Goal: Task Accomplishment & Management: Complete application form

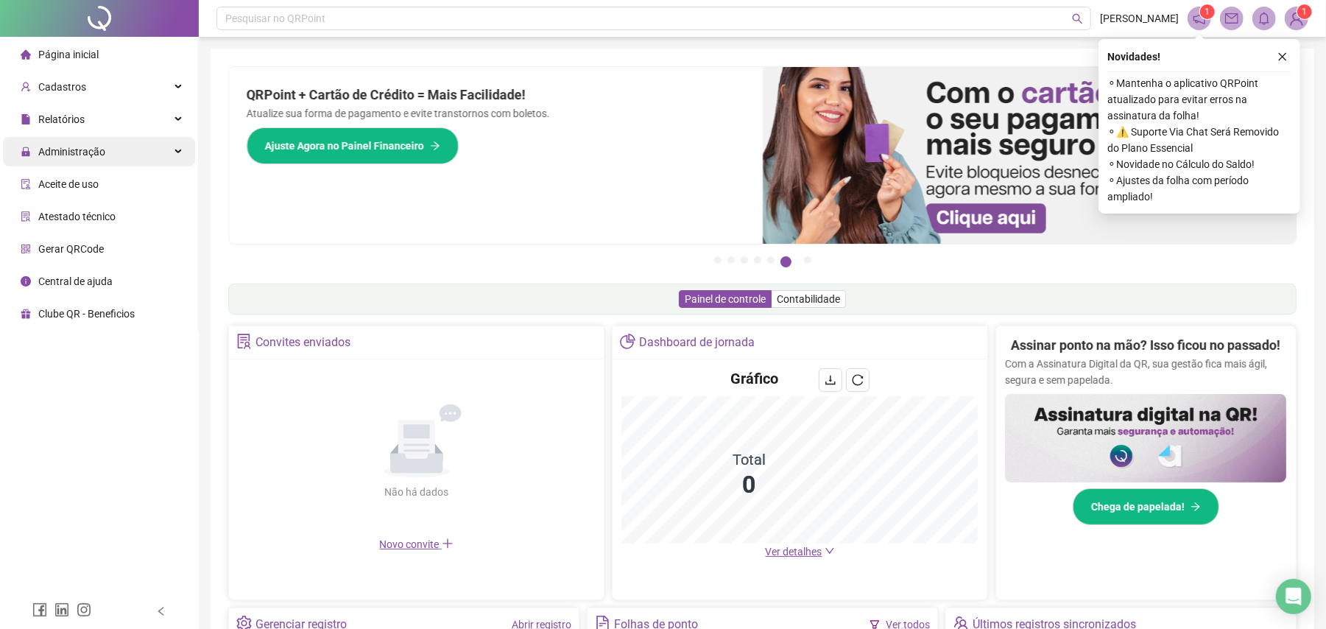
click at [116, 147] on div "Administração" at bounding box center [99, 151] width 192 height 29
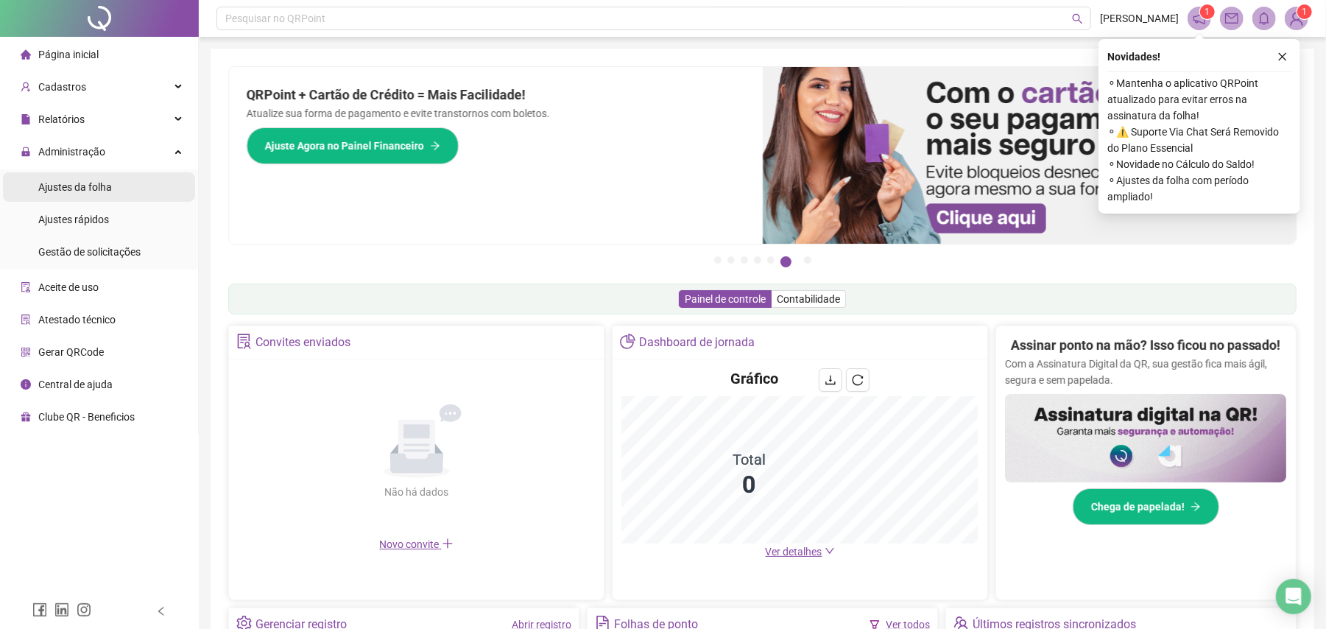
click at [115, 201] on li "Ajustes da folha" at bounding box center [99, 186] width 192 height 29
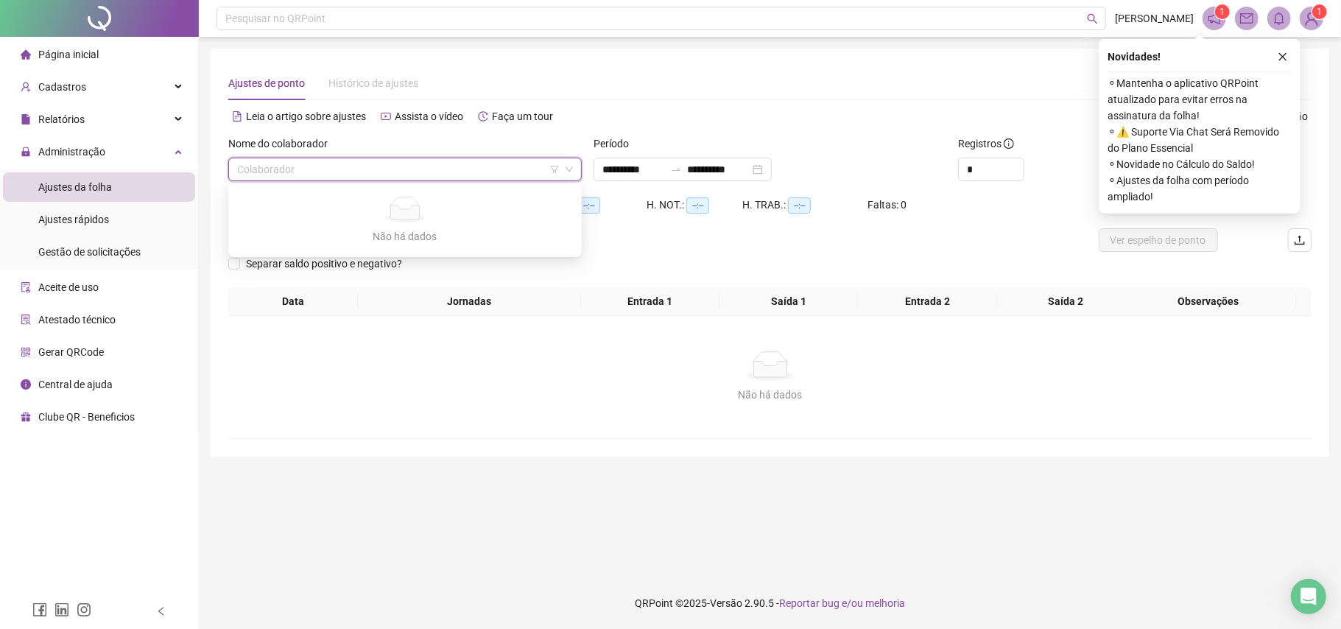
click at [492, 178] on input "search" at bounding box center [398, 169] width 323 height 22
click at [470, 163] on input "search" at bounding box center [398, 169] width 323 height 22
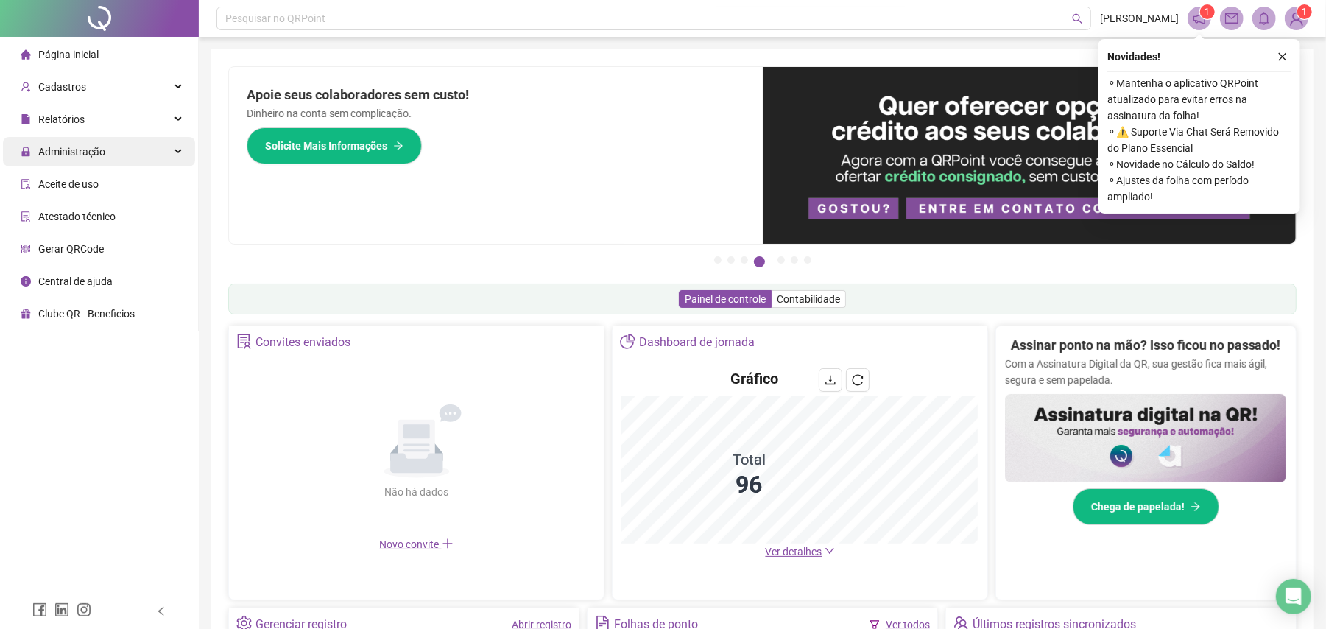
click at [90, 155] on span "Administração" at bounding box center [71, 152] width 67 height 12
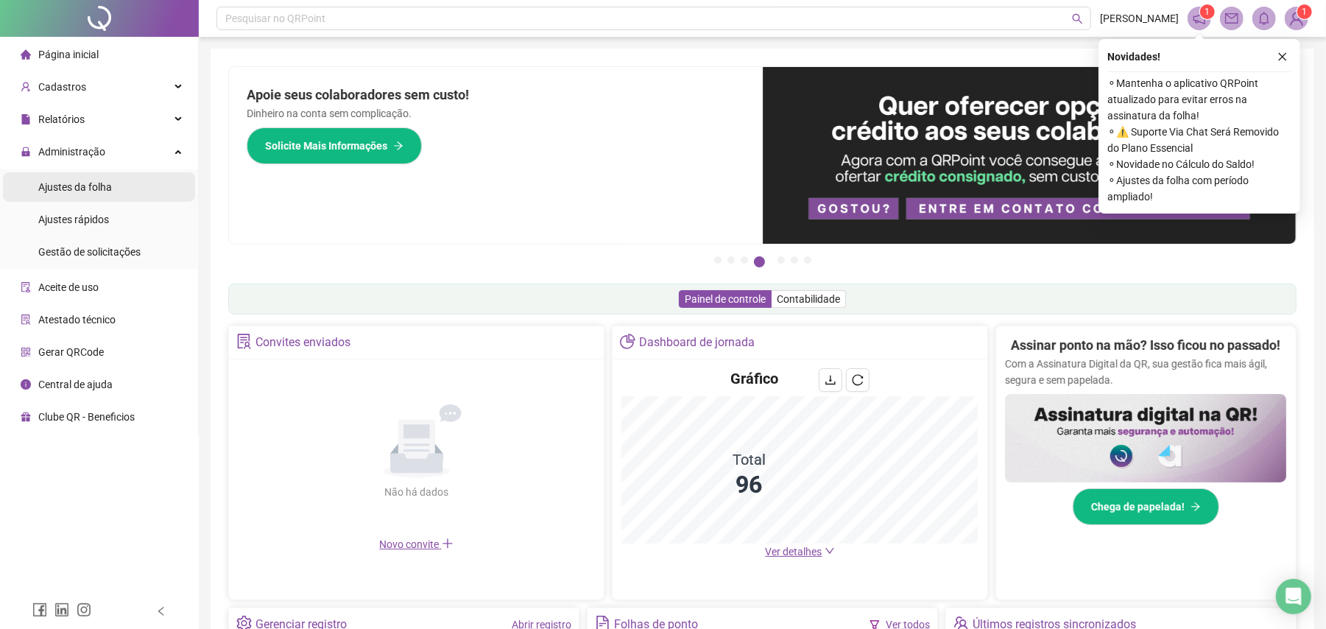
click at [93, 193] on span "Ajustes da folha" at bounding box center [75, 187] width 74 height 12
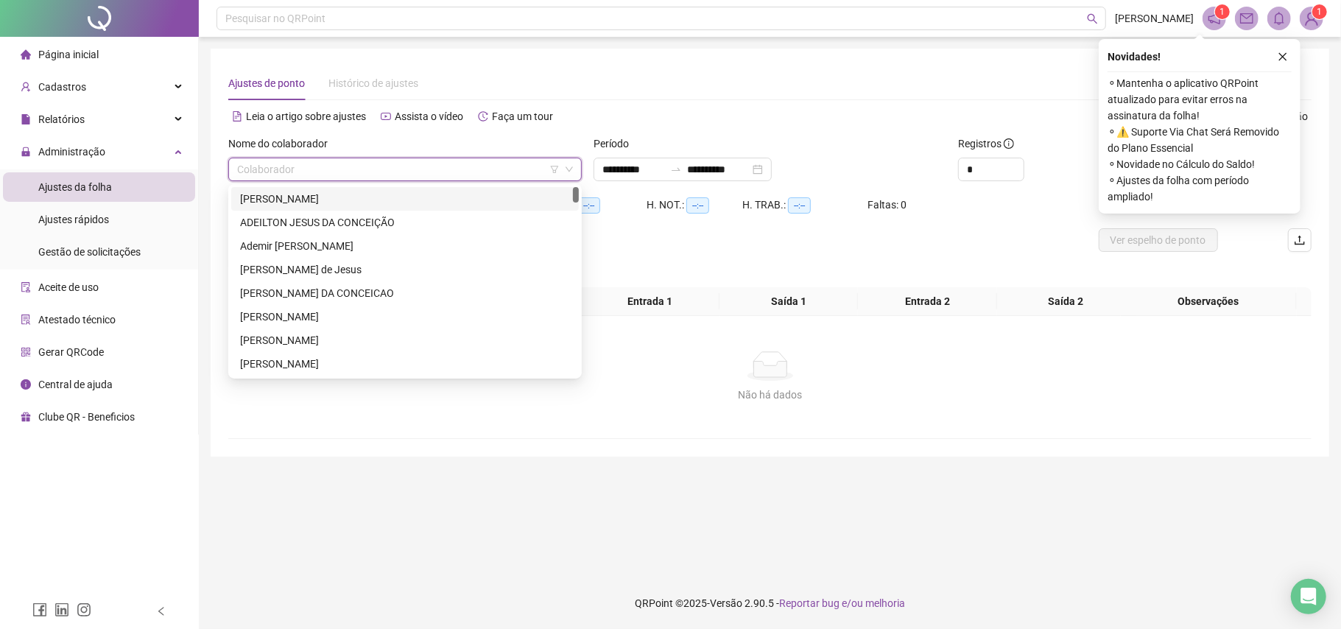
click at [492, 175] on input "search" at bounding box center [398, 169] width 323 height 22
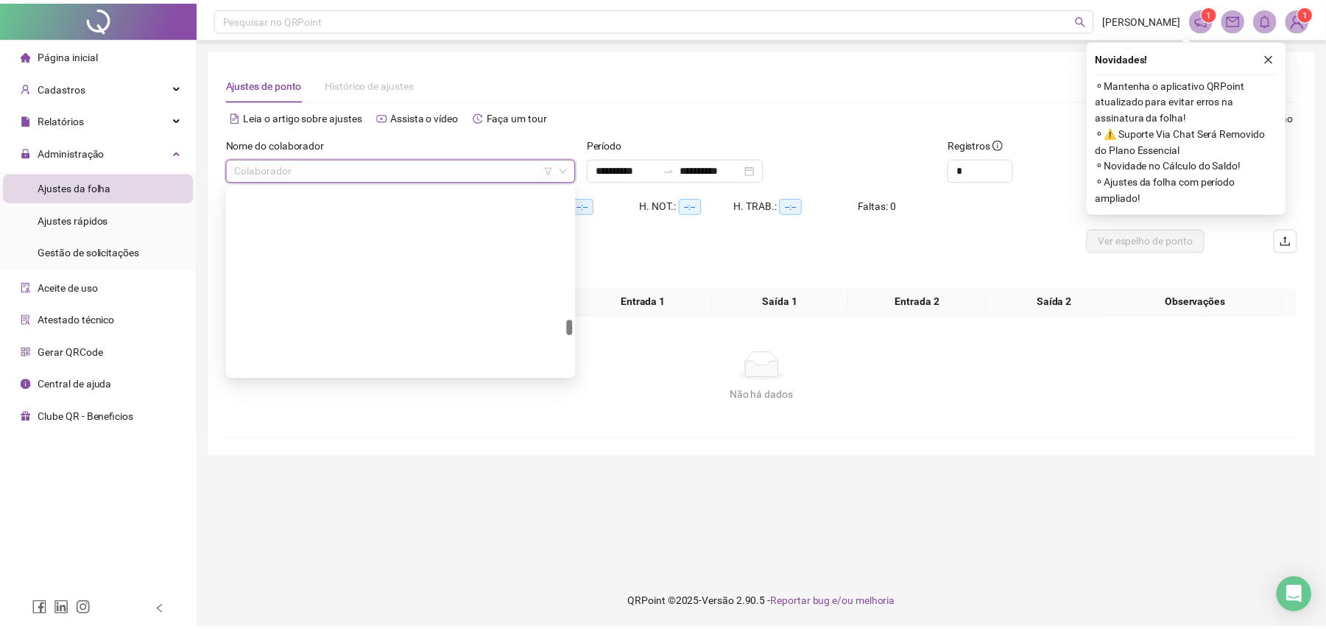
scroll to position [2073, 0]
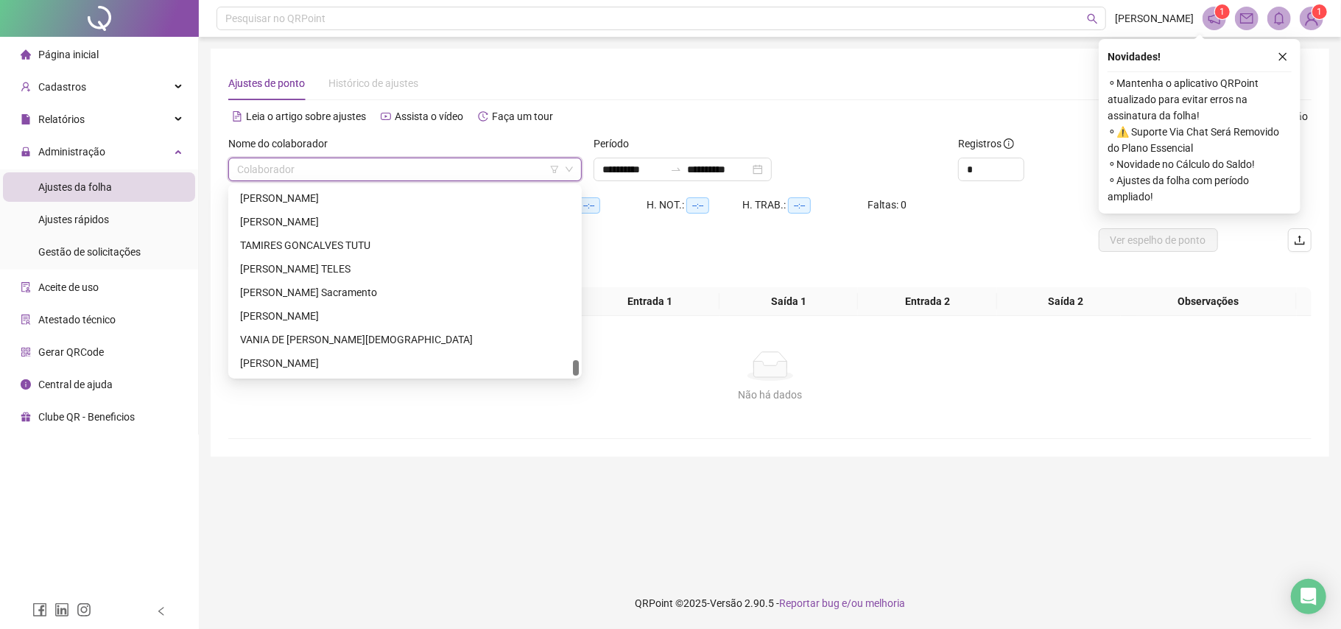
drag, startPoint x: 576, startPoint y: 244, endPoint x: 568, endPoint y: 404, distance: 159.2
click at [568, 404] on body "**********" at bounding box center [670, 314] width 1341 height 629
click at [307, 360] on div "[PERSON_NAME]" at bounding box center [405, 364] width 330 height 16
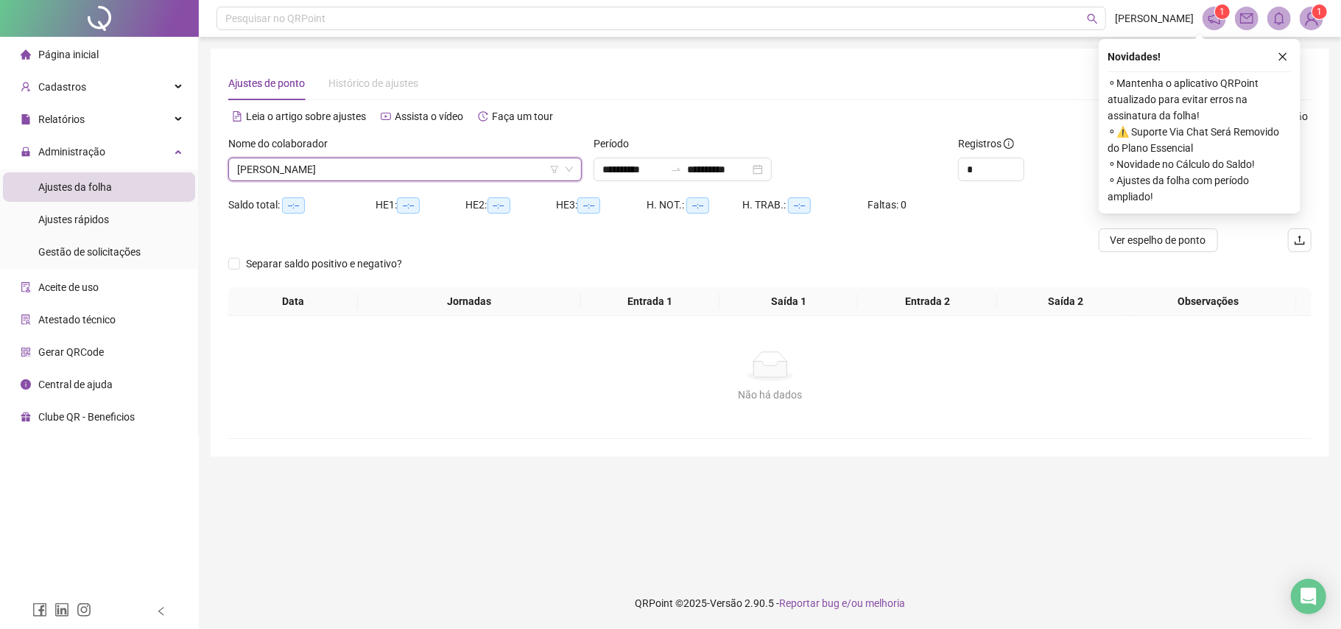
drag, startPoint x: 1240, startPoint y: 54, endPoint x: 1250, endPoint y: 54, distance: 10.3
click at [1005, 54] on div "Novidades !" at bounding box center [1199, 57] width 184 height 18
click at [1005, 54] on icon "close" at bounding box center [1283, 57] width 10 height 10
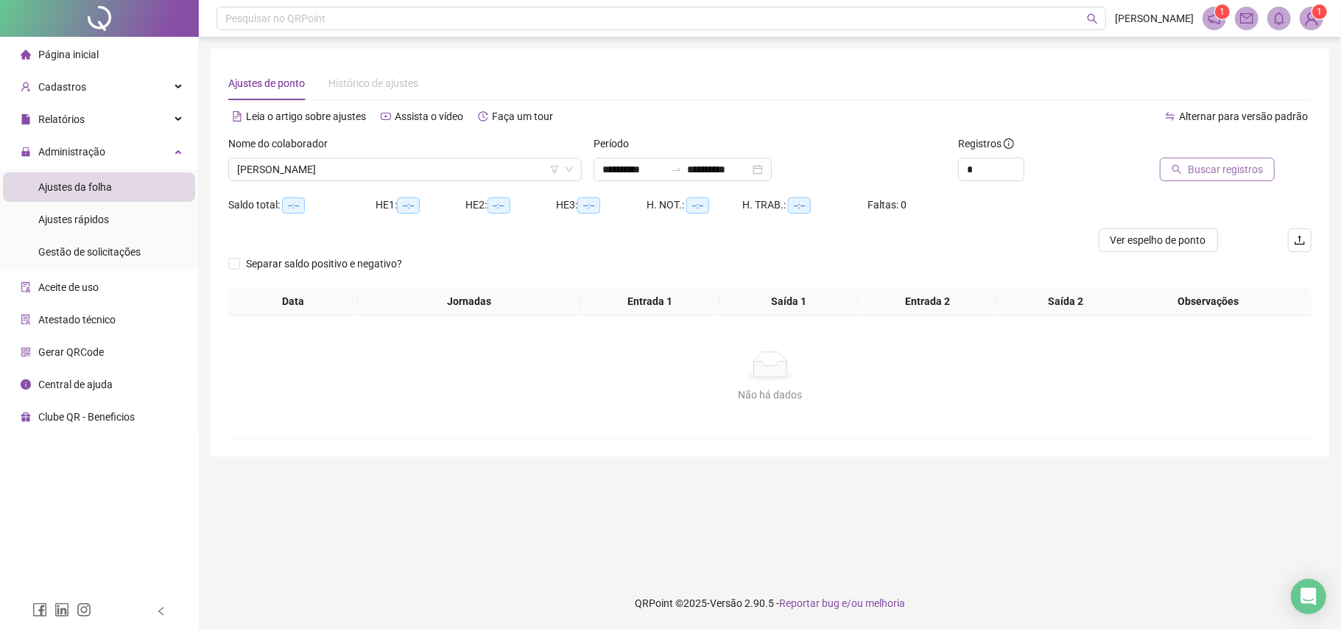
click at [1005, 163] on span "Buscar registros" at bounding box center [1225, 169] width 75 height 16
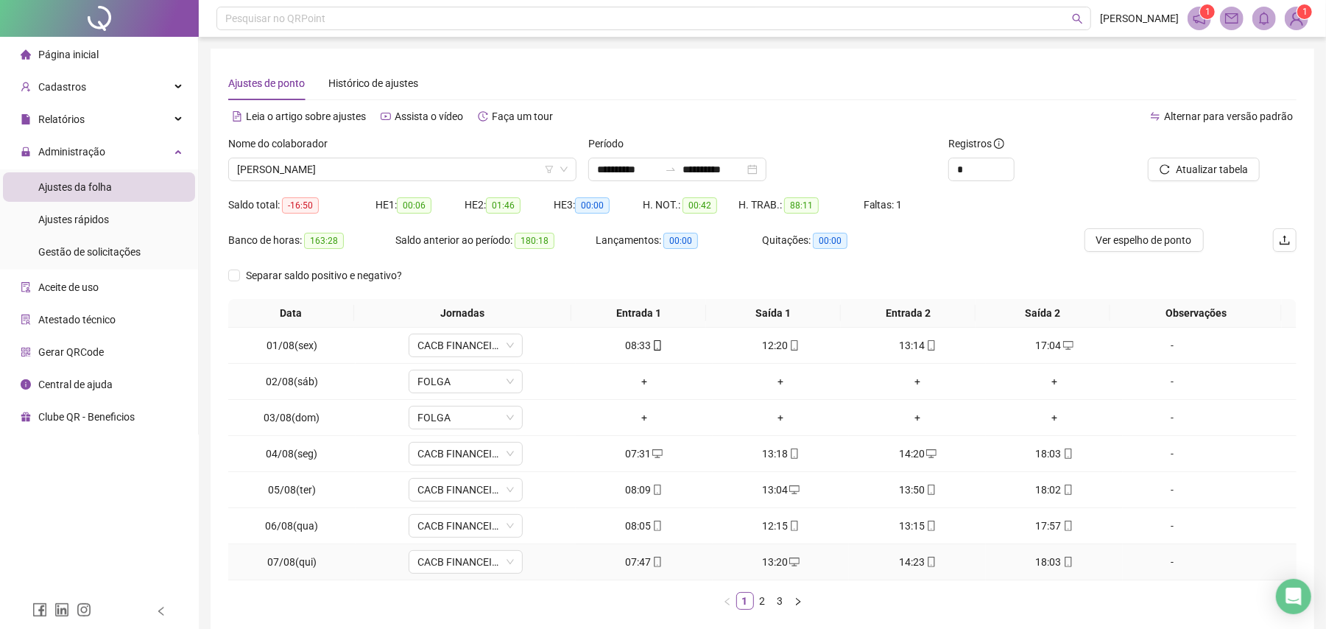
scroll to position [75, 0]
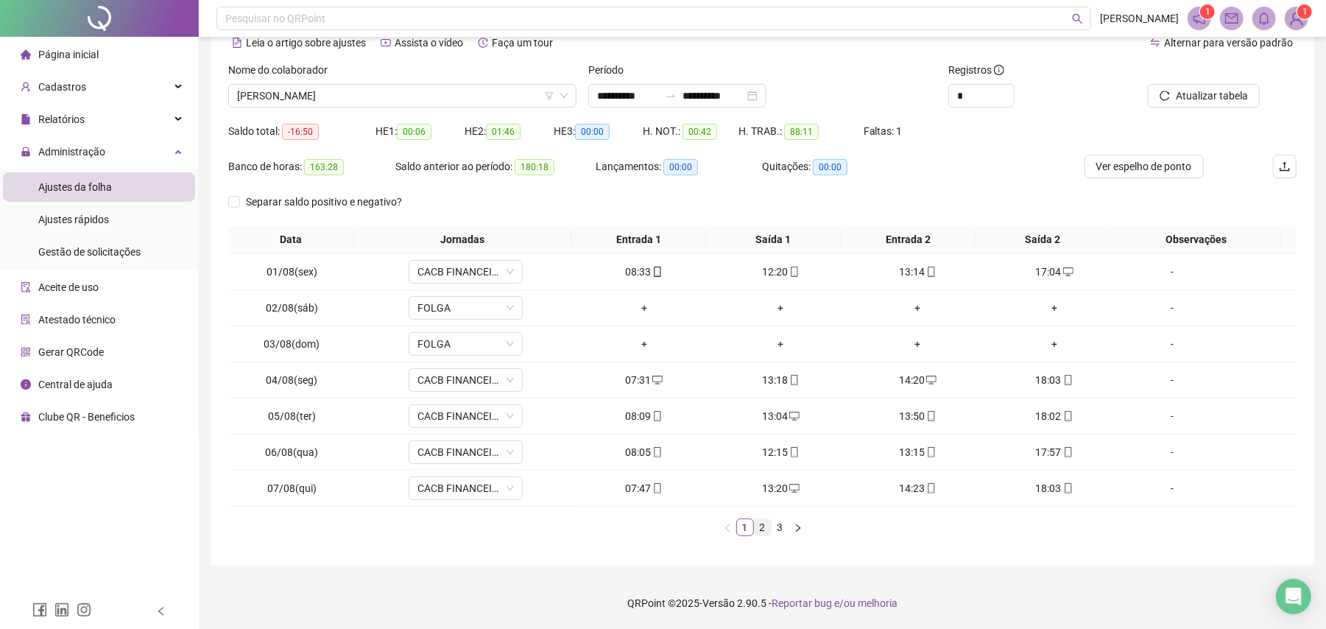
click at [767, 446] on link "2" at bounding box center [763, 527] width 16 height 16
click at [779, 446] on link "3" at bounding box center [780, 527] width 16 height 16
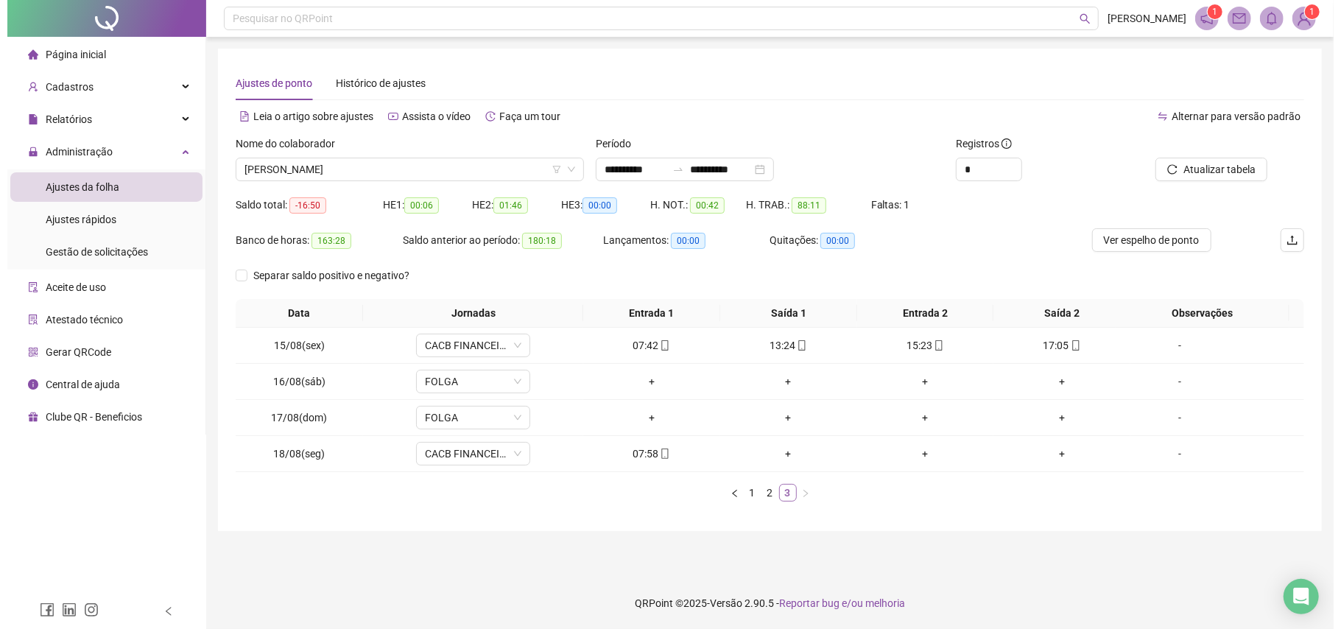
scroll to position [0, 0]
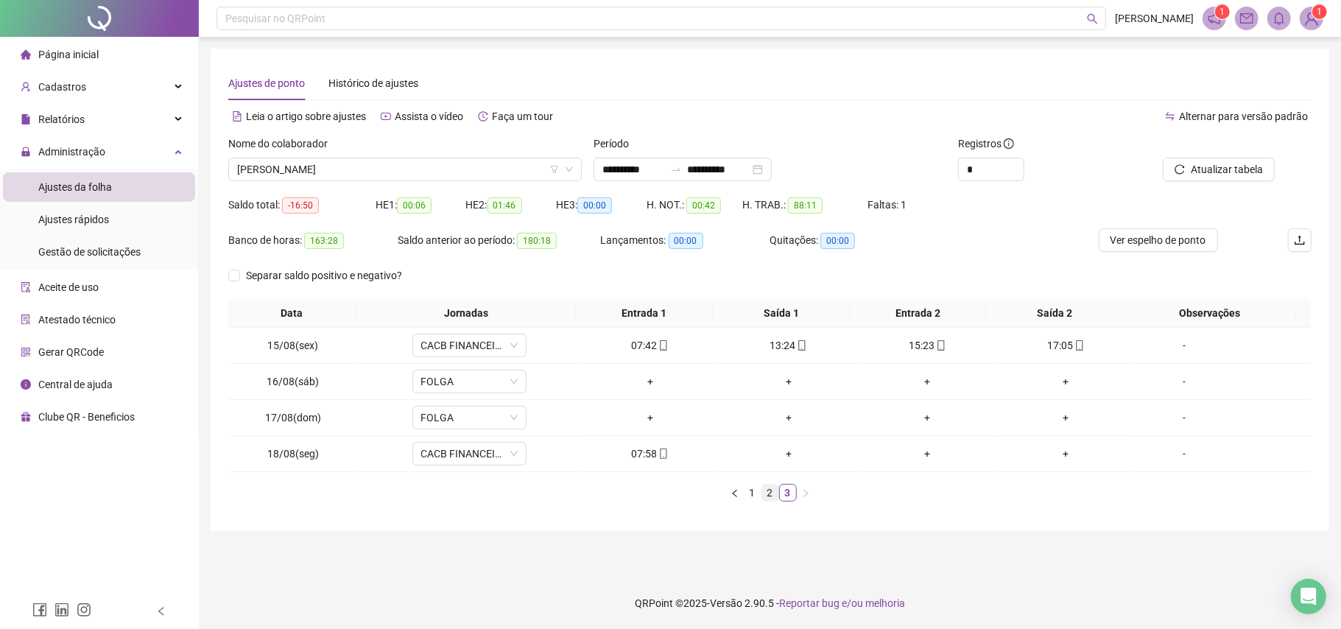
click at [773, 446] on link "2" at bounding box center [770, 493] width 16 height 16
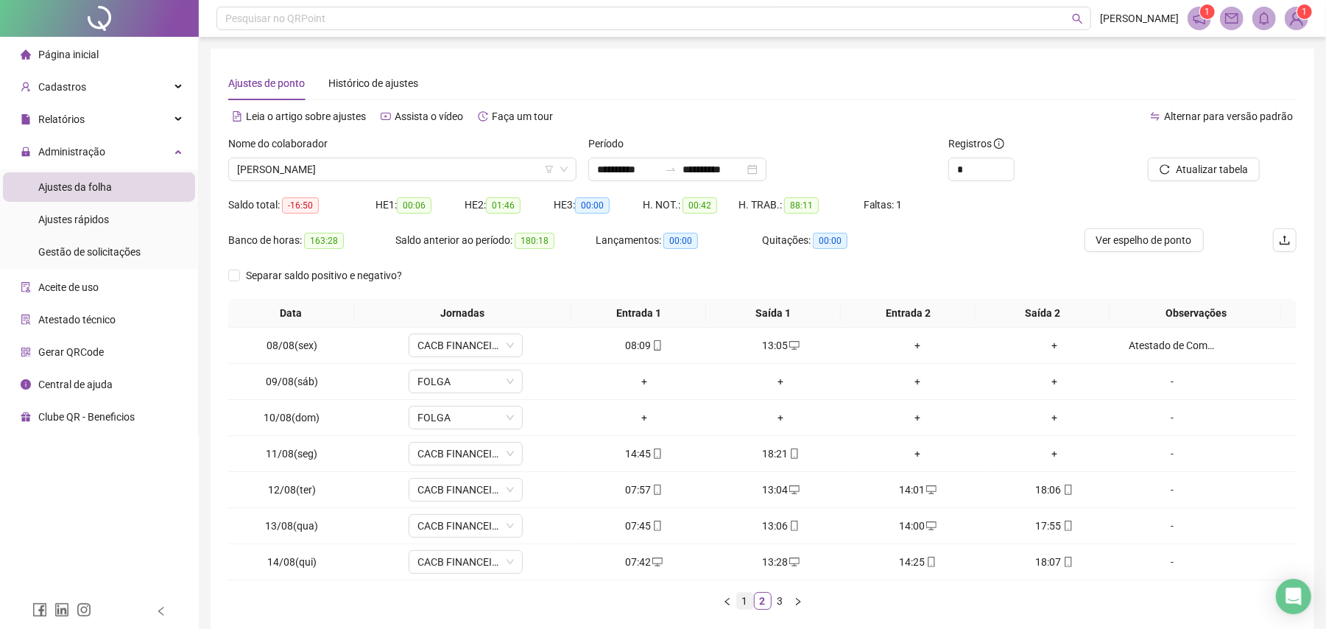
click at [749, 446] on link "1" at bounding box center [745, 601] width 16 height 16
click at [755, 446] on link "2" at bounding box center [763, 601] width 16 height 16
click at [775, 446] on link "3" at bounding box center [780, 601] width 16 height 16
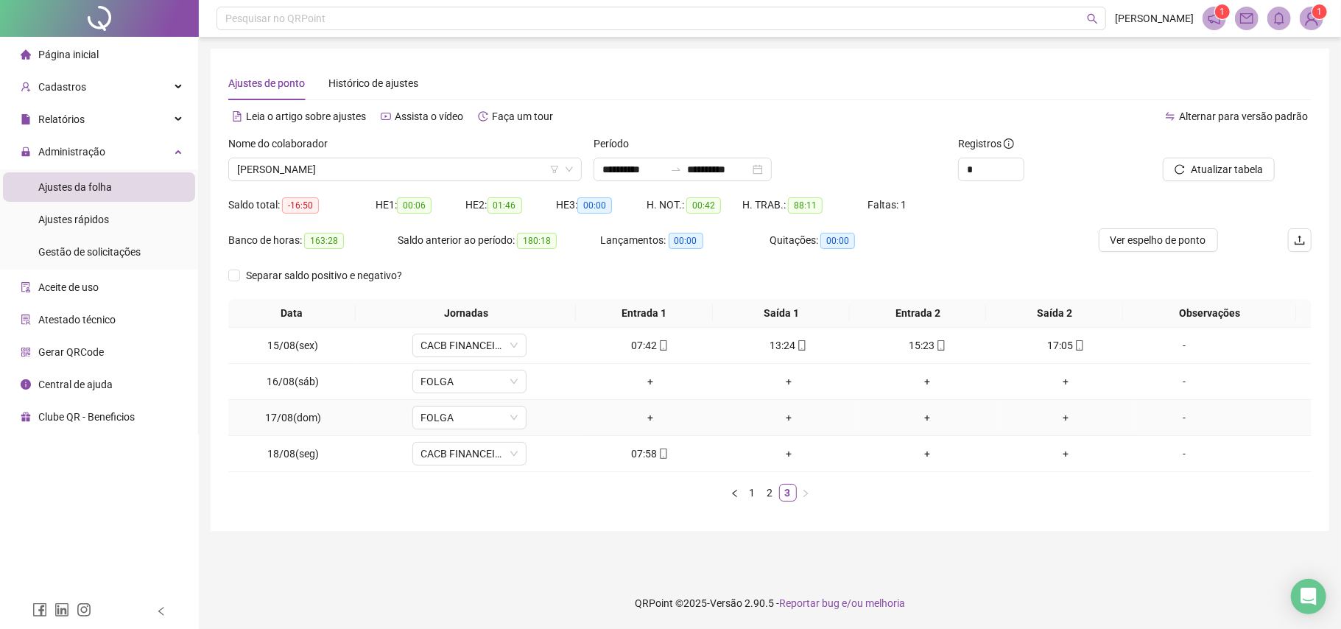
click at [642, 419] on div "+" at bounding box center [650, 417] width 127 height 16
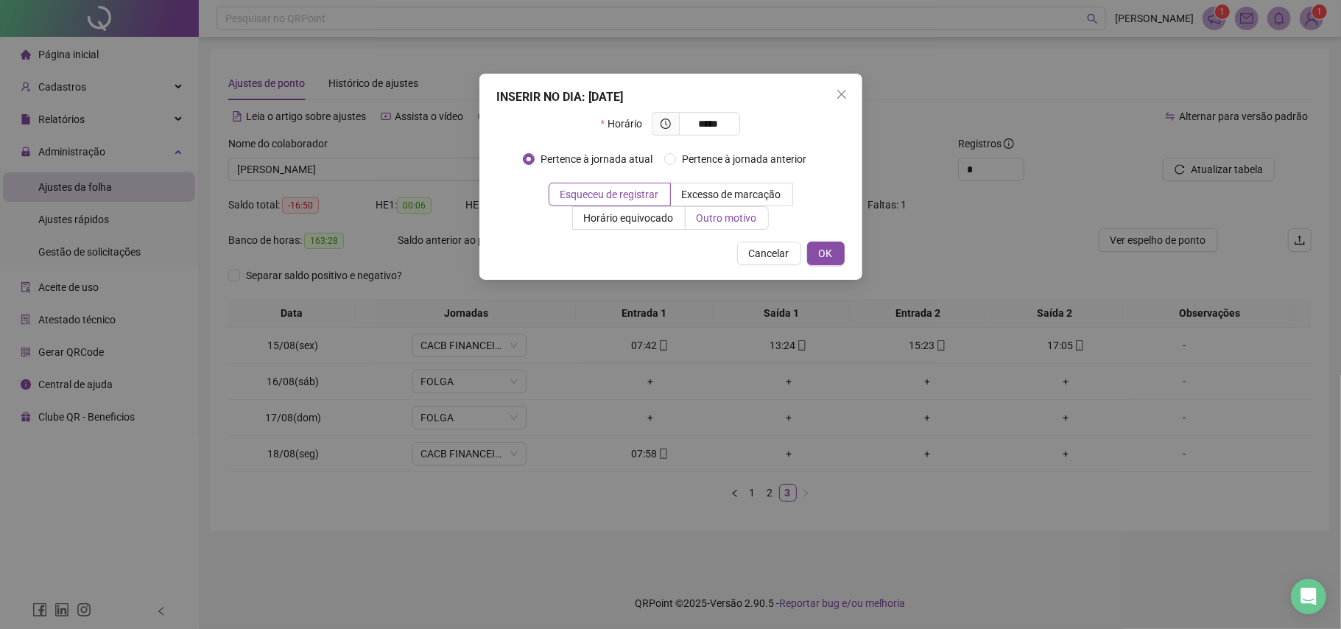
type input "*****"
click at [752, 222] on span "Outro motivo" at bounding box center [727, 218] width 60 height 12
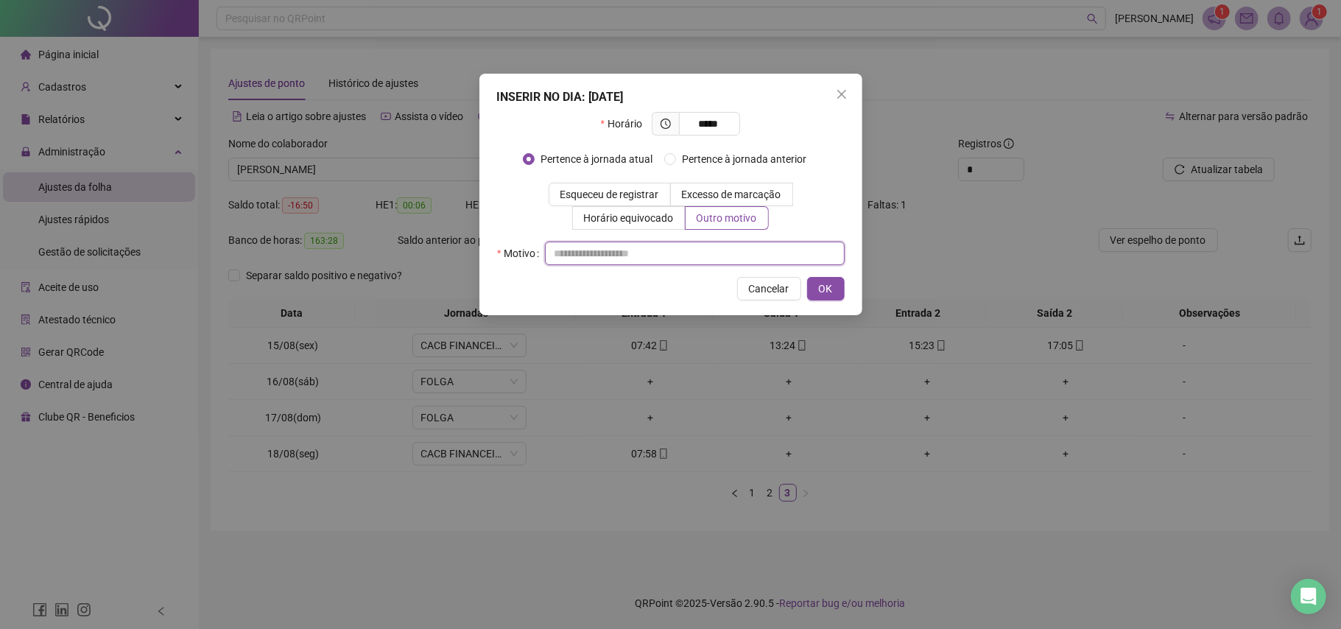
click at [740, 257] on input "text" at bounding box center [695, 254] width 300 height 24
type input "*"
click at [616, 197] on span "Esqueceu de registrar" at bounding box center [609, 194] width 99 height 12
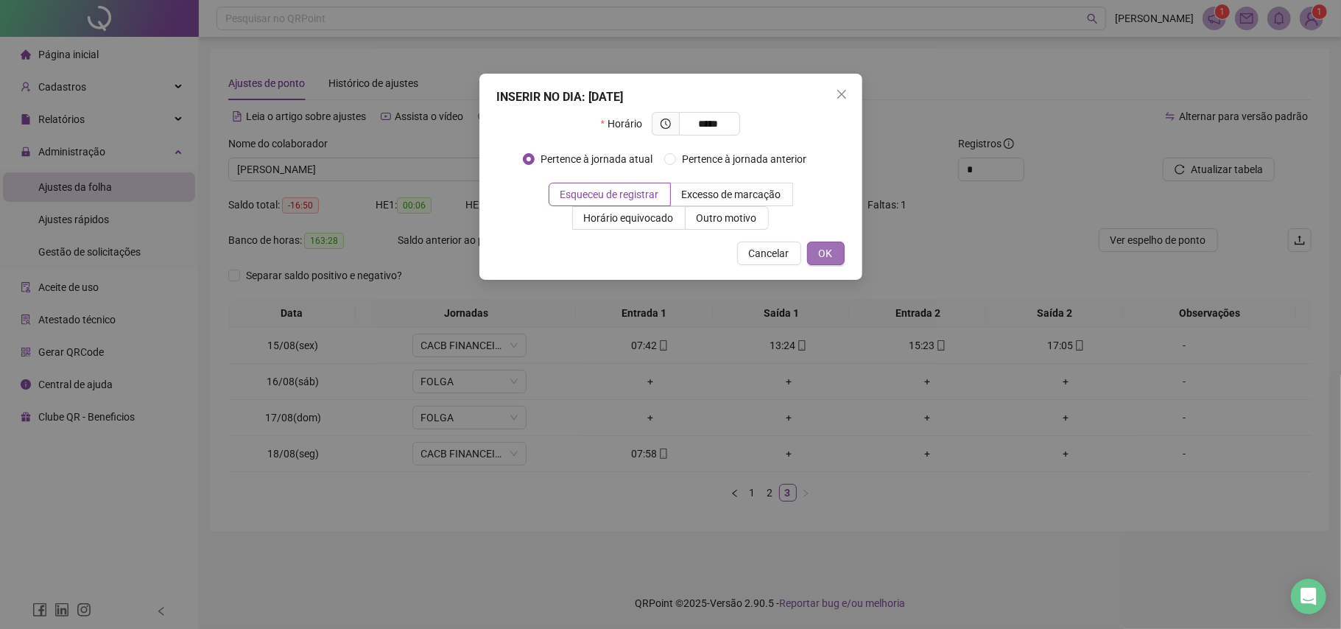
click at [842, 249] on button "OK" at bounding box center [826, 254] width 38 height 24
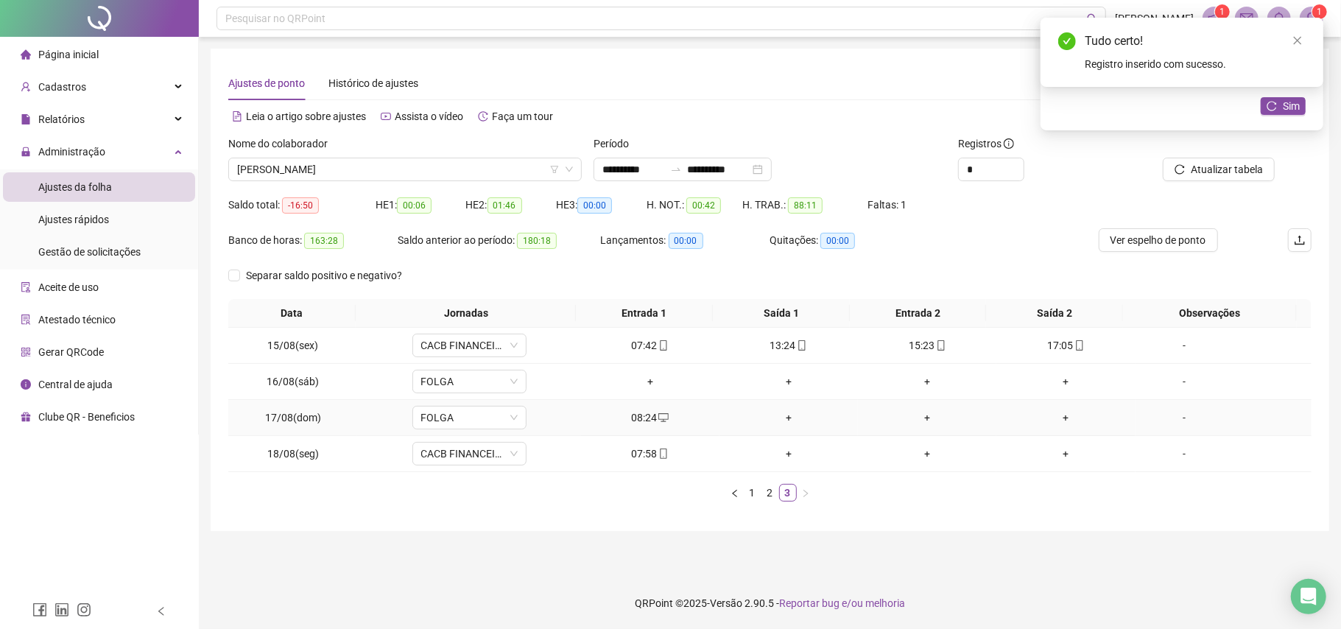
click at [785, 419] on div "+" at bounding box center [788, 417] width 127 height 16
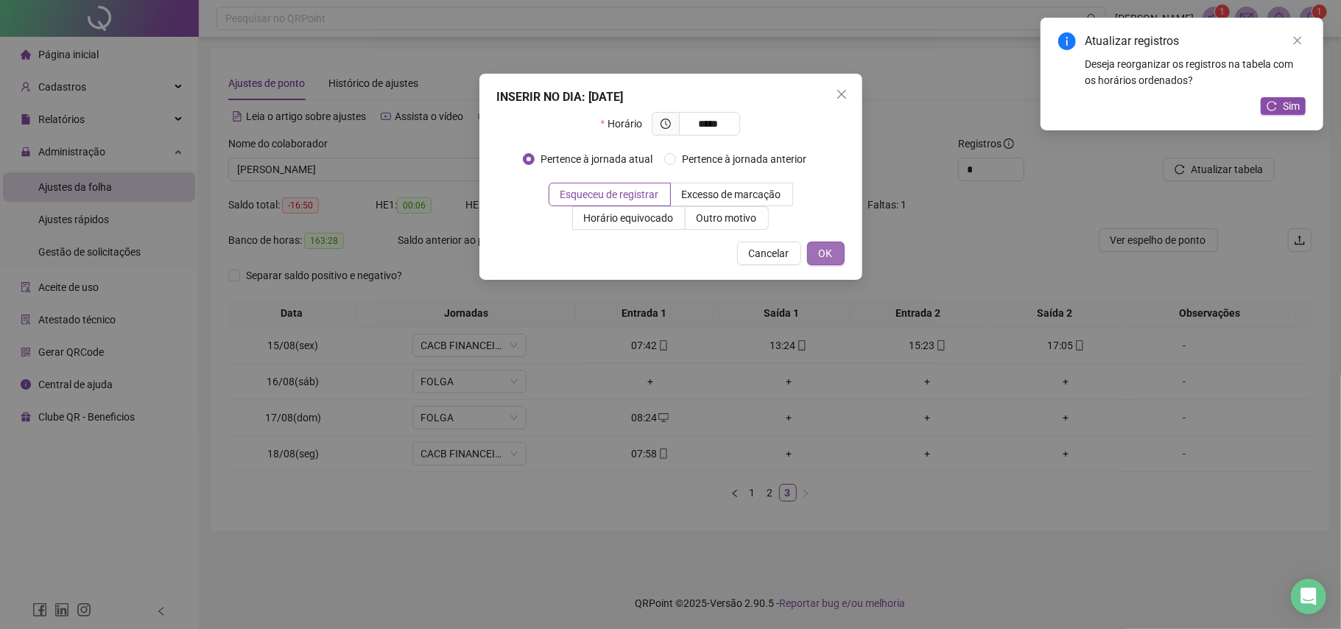
type input "*****"
click at [829, 254] on span "OK" at bounding box center [826, 253] width 14 height 16
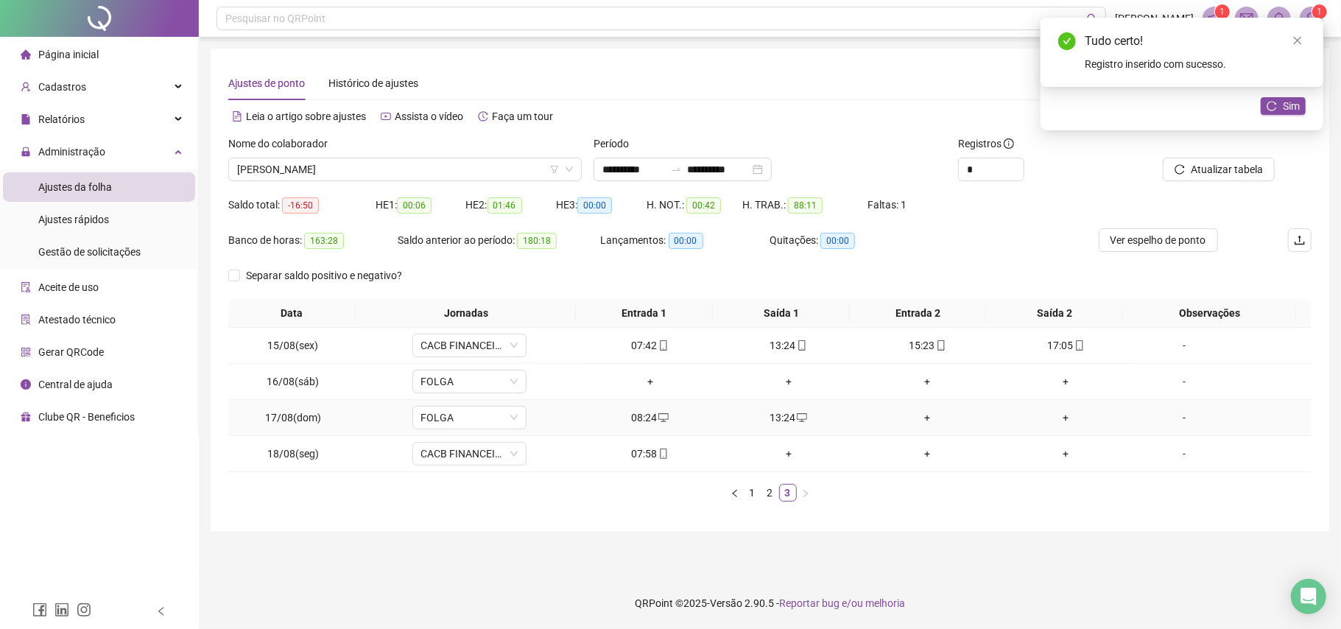
click at [917, 419] on div "+" at bounding box center [927, 417] width 127 height 16
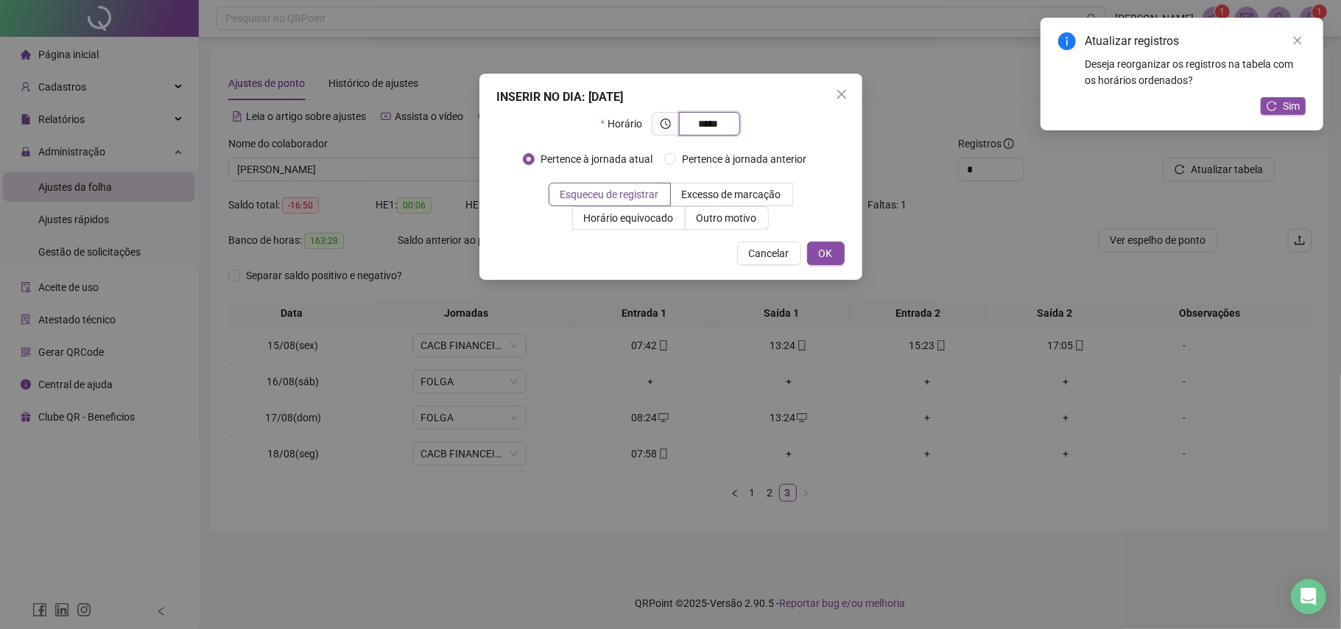
type input "*****"
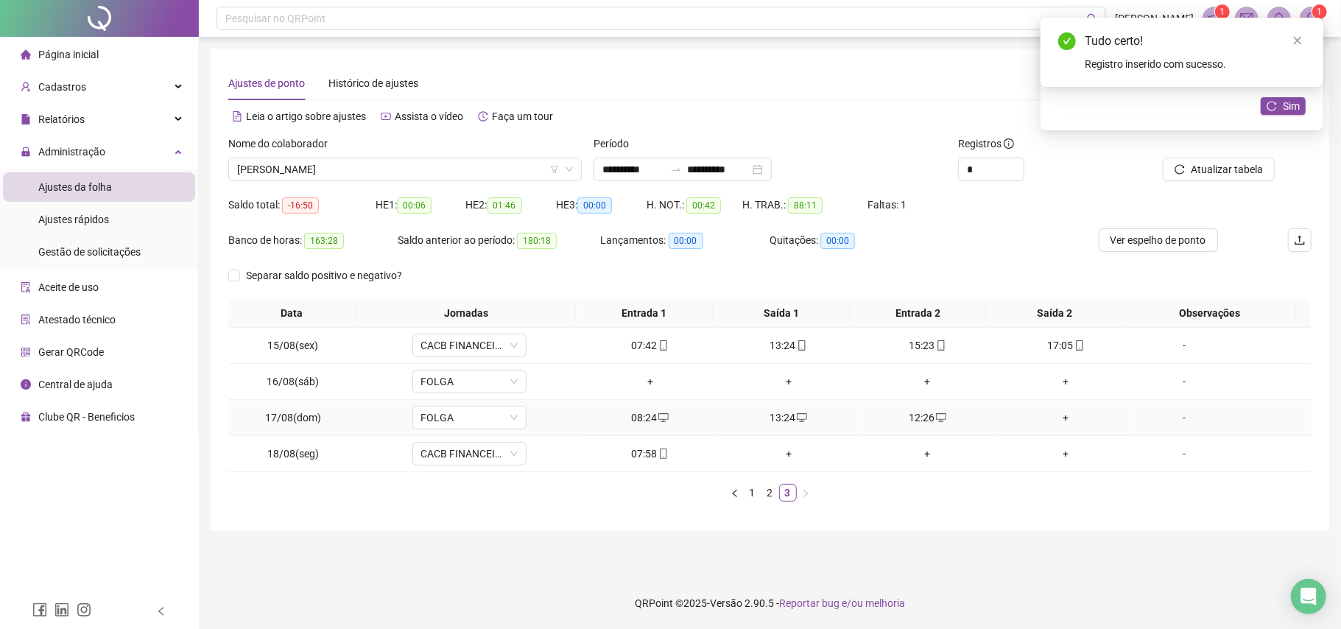
click at [1005, 418] on div "+" at bounding box center [1065, 417] width 127 height 16
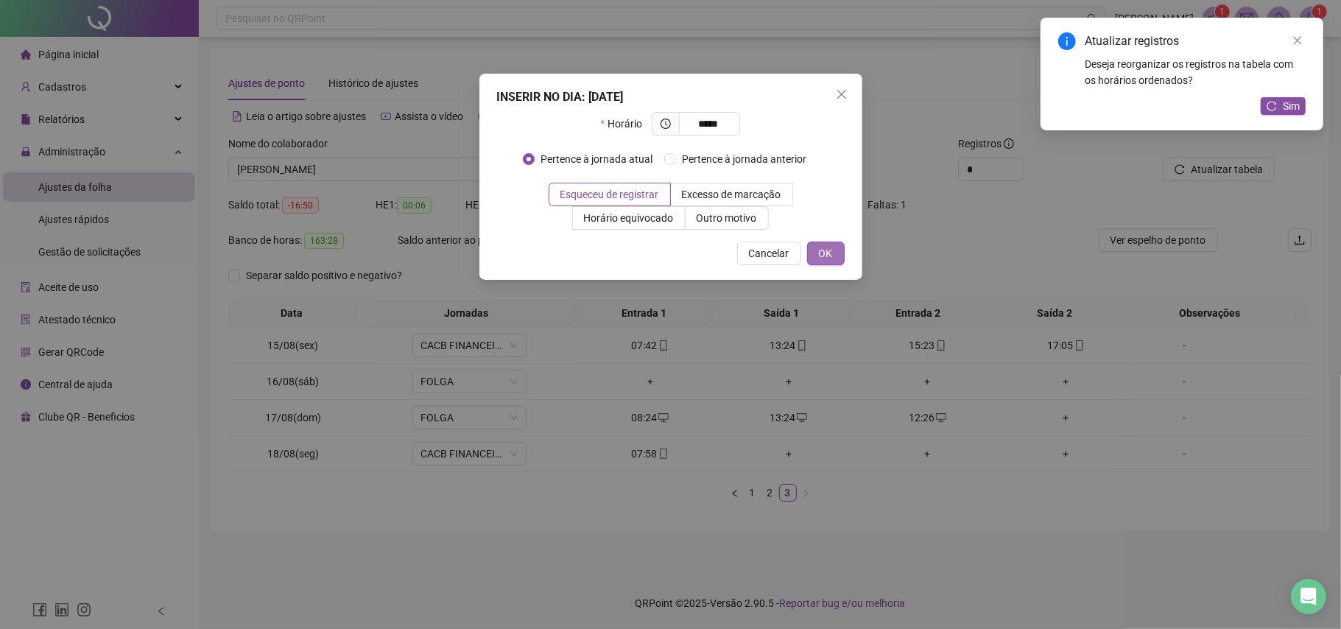
type input "*****"
click at [822, 252] on span "OK" at bounding box center [826, 253] width 14 height 16
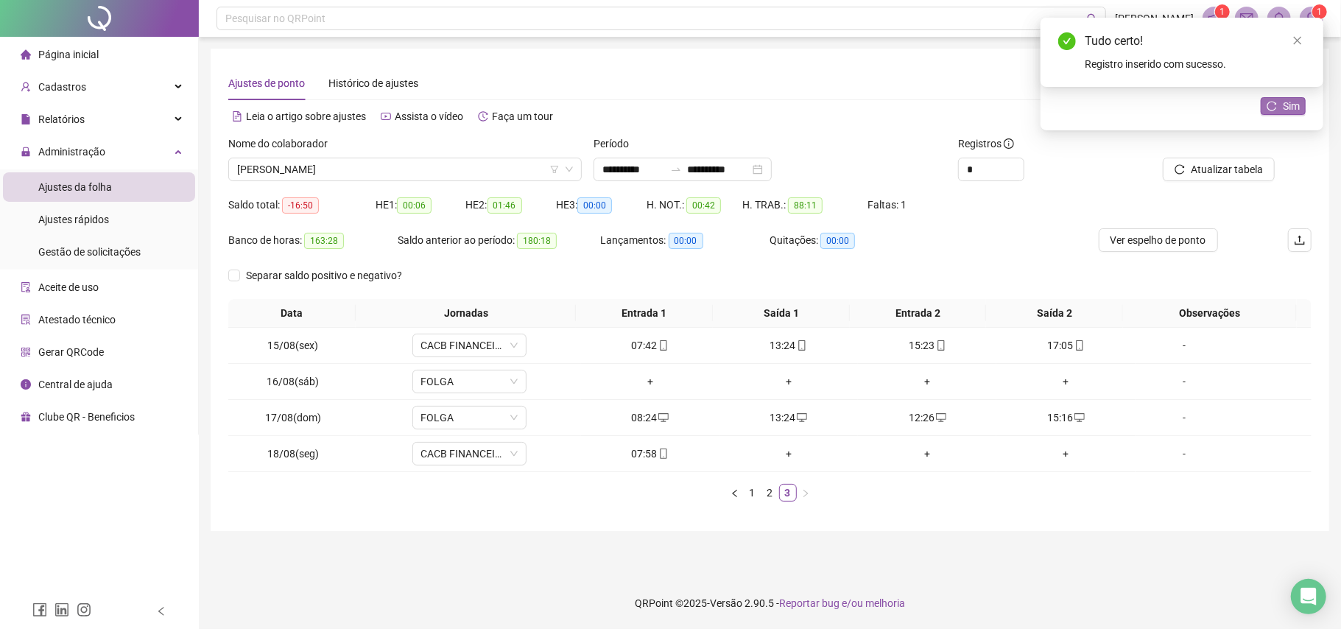
click at [1005, 102] on button "Sim" at bounding box center [1283, 106] width 45 height 18
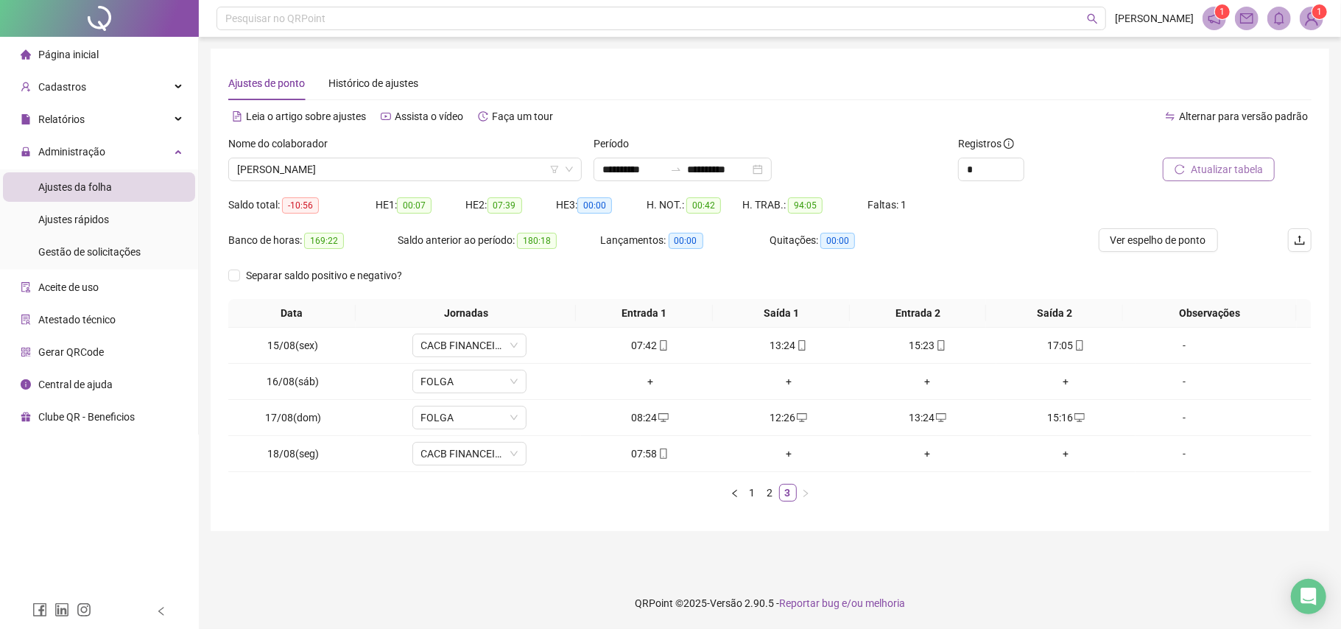
click at [1005, 166] on span "Atualizar tabela" at bounding box center [1227, 169] width 72 height 16
